Goal: Information Seeking & Learning: Find specific page/section

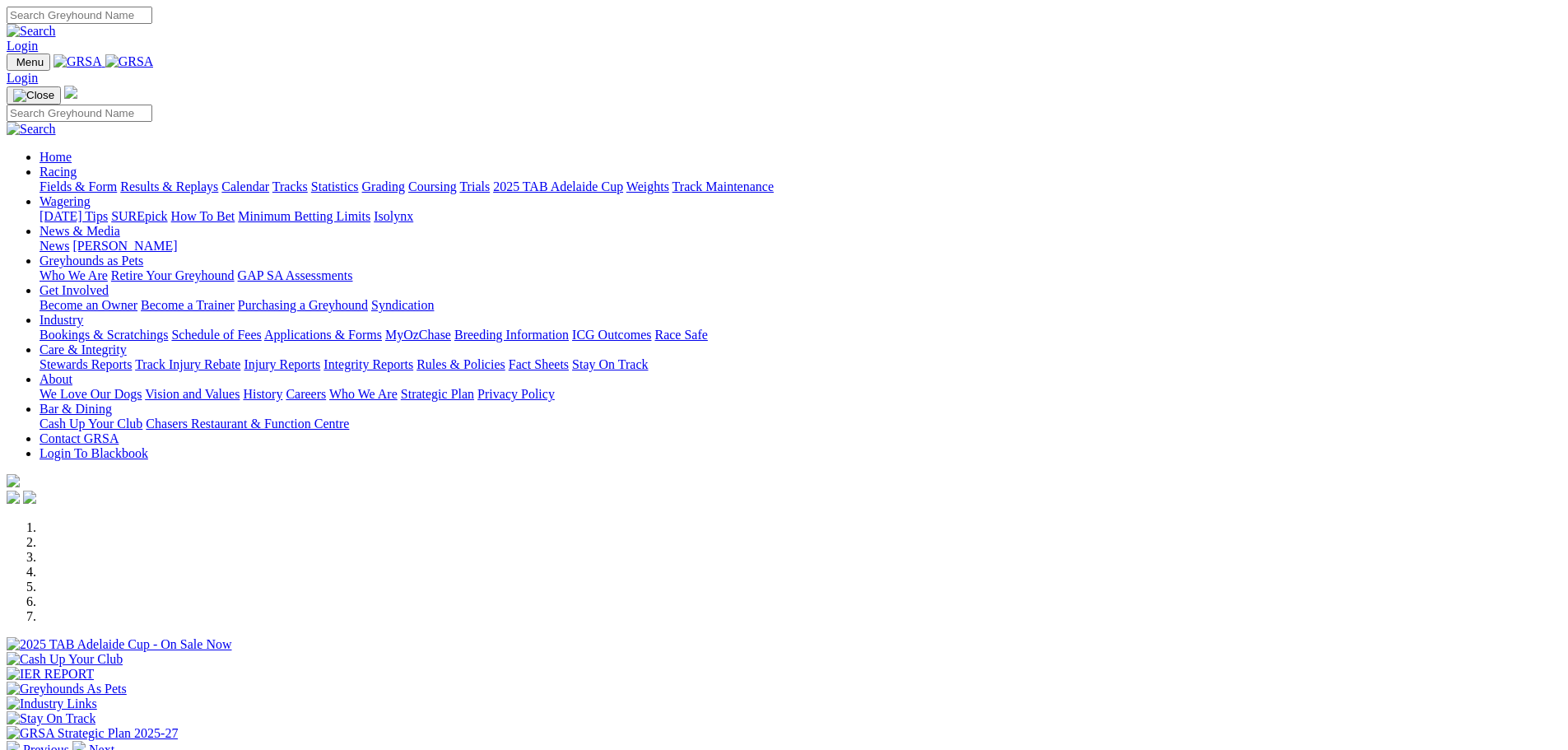
click at [117, 179] on link "Fields & Form" at bounding box center [78, 186] width 77 height 14
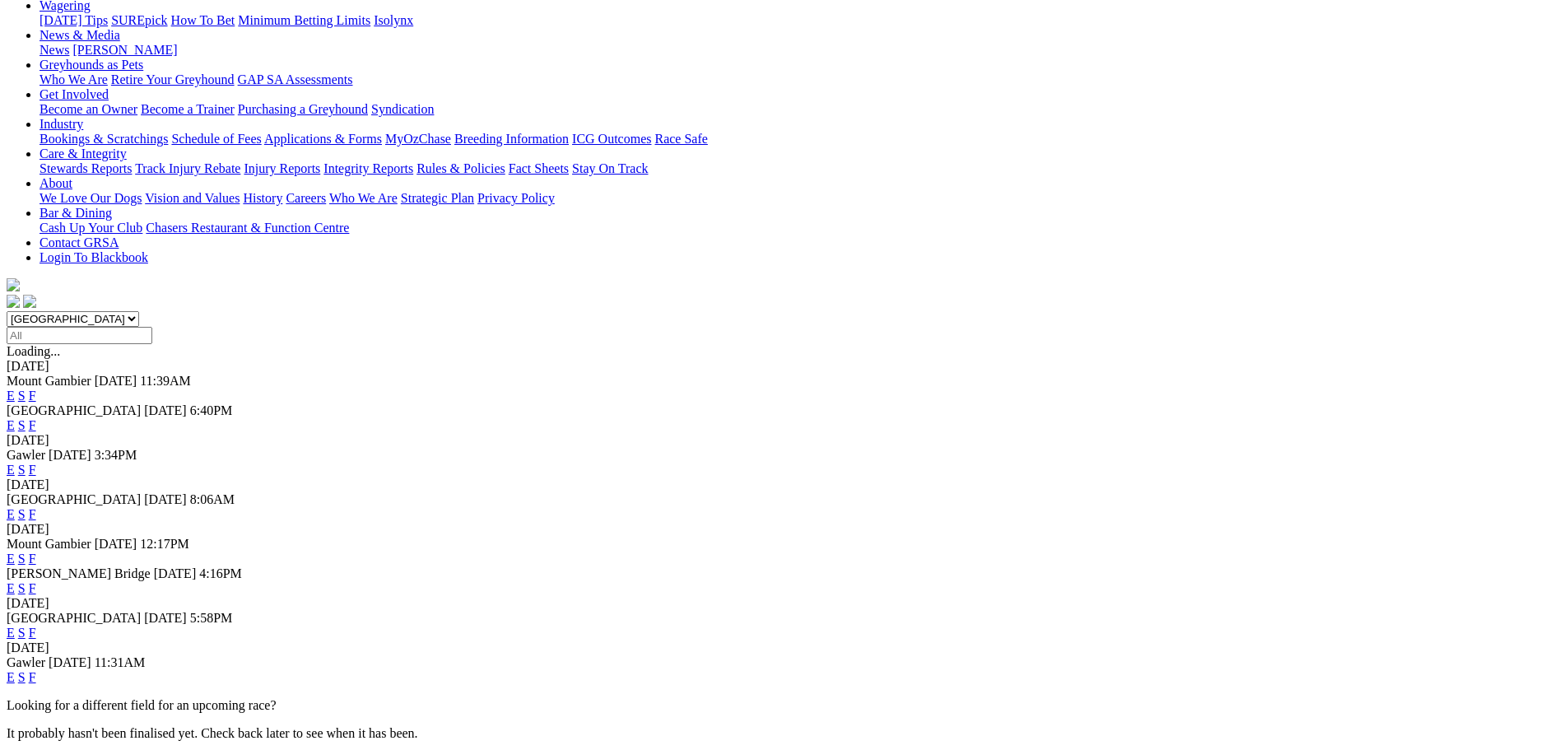
scroll to position [227, 0]
click at [37, 625] on link "F" at bounding box center [32, 632] width 7 height 14
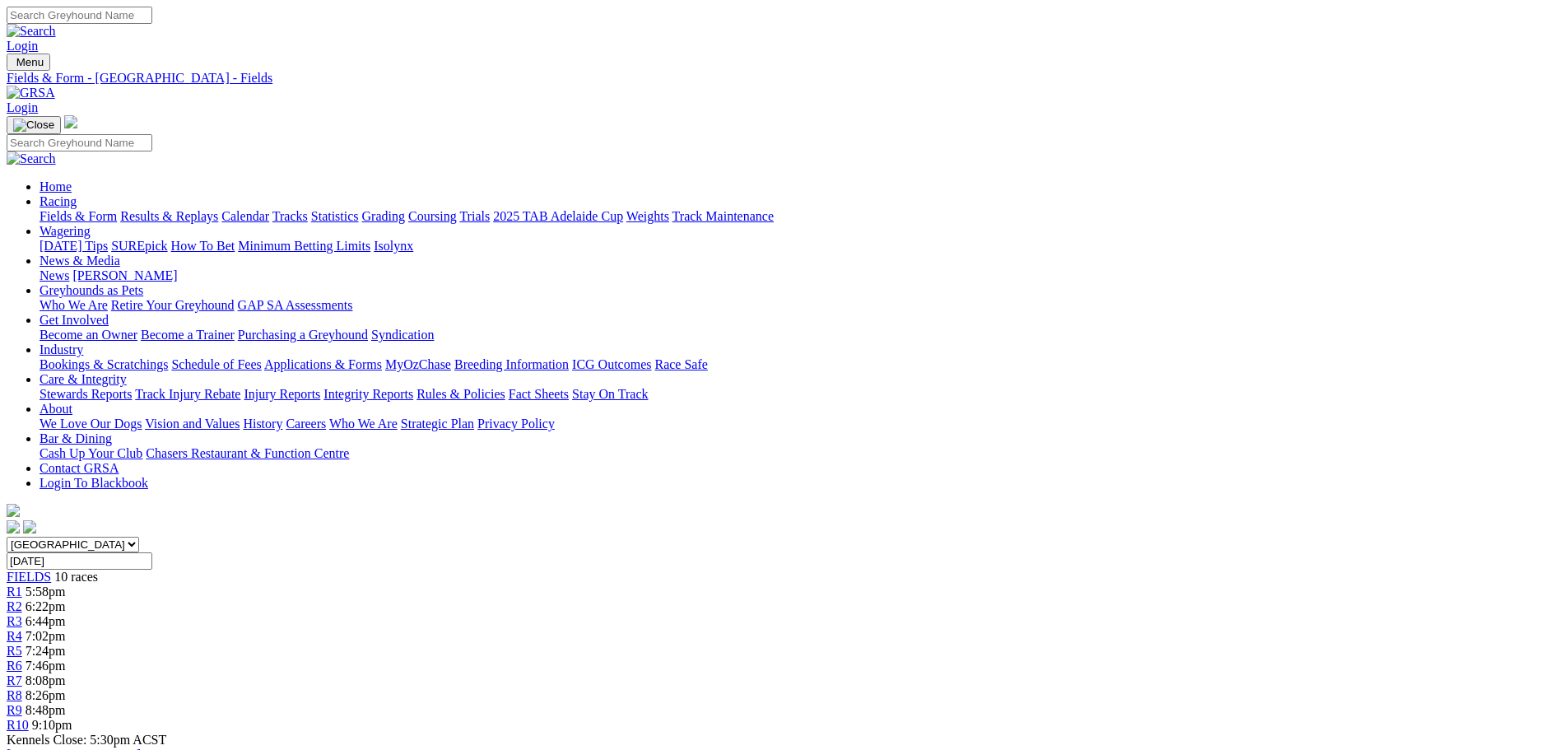
click at [153, 553] on input "Monday, 18 Aug 2025" at bounding box center [79, 561] width 146 height 17
